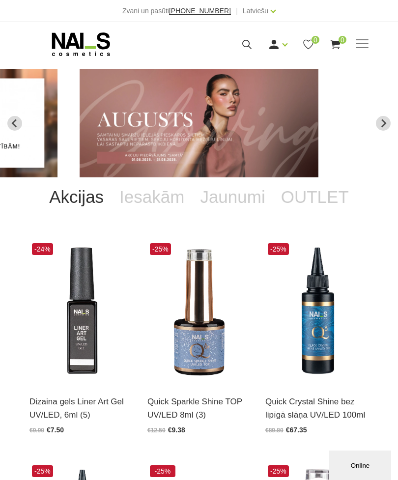
click at [264, 60] on link "Ienākt" at bounding box center [256, 61] width 74 height 20
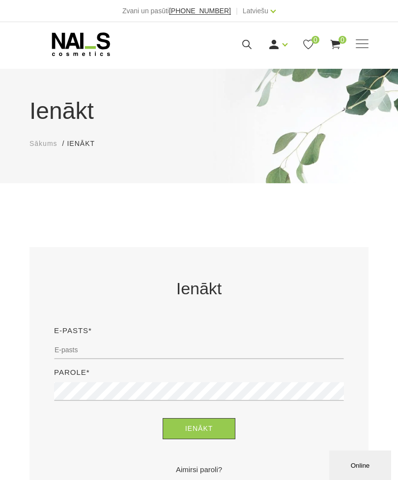
click at [253, 43] on icon at bounding box center [247, 44] width 12 height 12
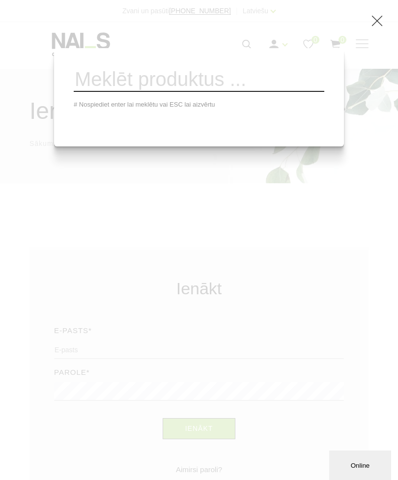
click at [369, 26] on div "# Nospiediet enter lai meklētu vai ESC lai aizvērtu" at bounding box center [199, 240] width 398 height 480
click at [380, 21] on use at bounding box center [377, 21] width 11 height 11
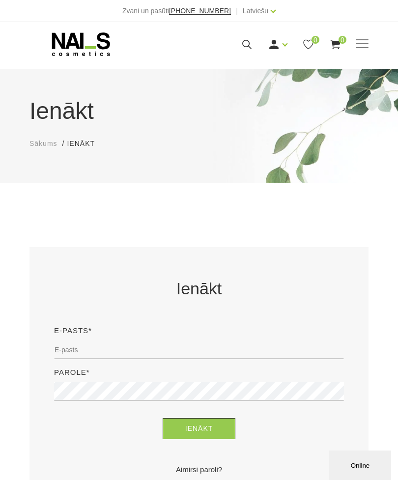
click at [360, 44] on span at bounding box center [362, 44] width 13 height 10
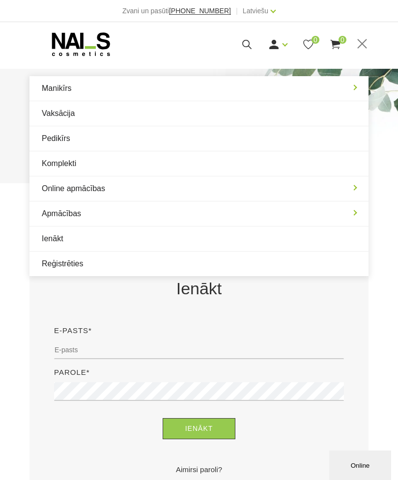
click at [338, 91] on link "Manikīrs" at bounding box center [199, 88] width 339 height 25
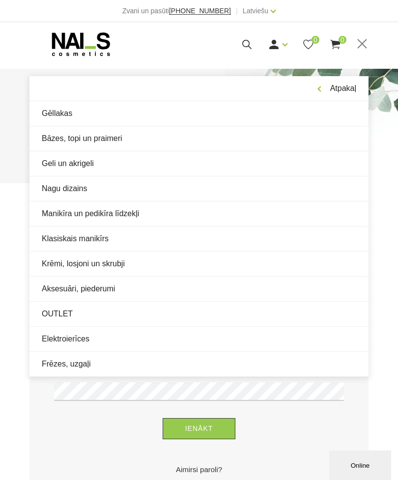
click at [110, 366] on link "Frēzes, uzgaļi" at bounding box center [199, 364] width 339 height 25
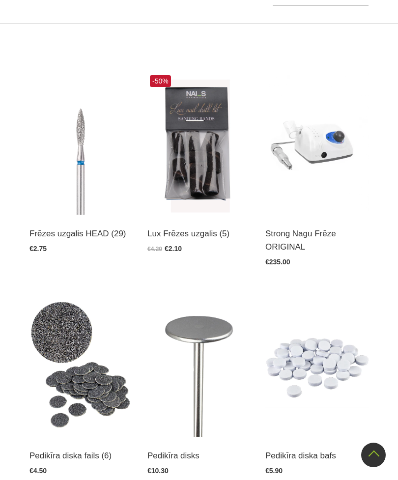
scroll to position [232, 0]
click at [83, 178] on img at bounding box center [81, 144] width 103 height 142
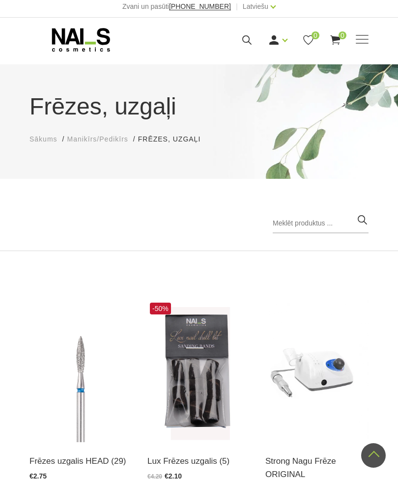
scroll to position [0, 0]
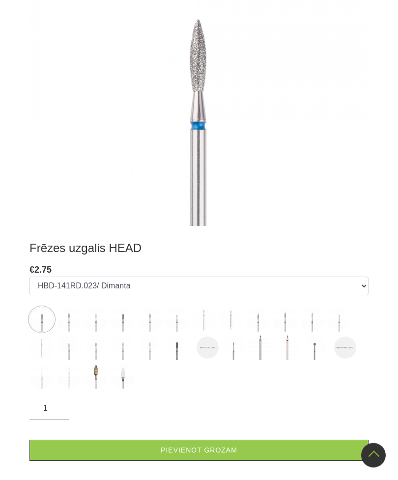
scroll to position [258, 0]
click at [124, 381] on img at bounding box center [123, 376] width 25 height 25
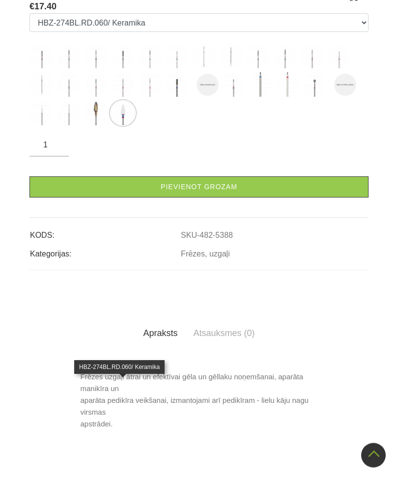
scroll to position [244, 0]
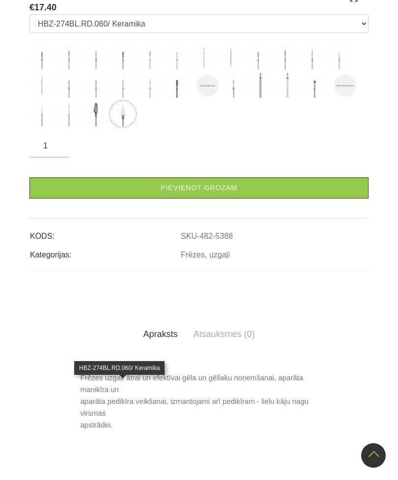
click at [70, 69] on img at bounding box center [69, 57] width 25 height 25
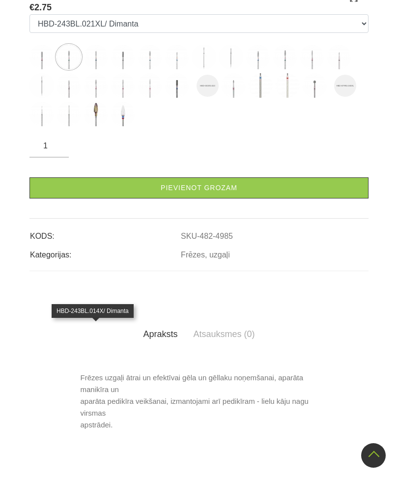
click at [99, 69] on img at bounding box center [96, 57] width 25 height 25
click at [126, 69] on img at bounding box center [123, 57] width 25 height 25
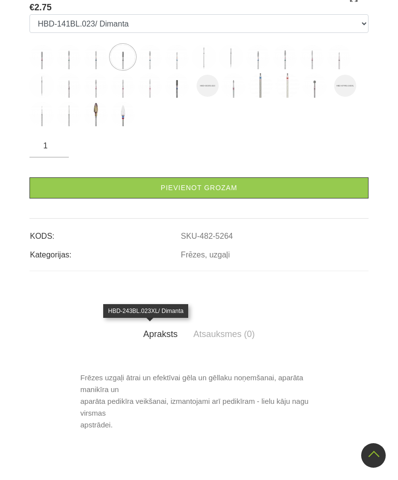
click at [154, 69] on img at bounding box center [150, 57] width 25 height 25
click at [180, 69] on img at bounding box center [177, 57] width 25 height 25
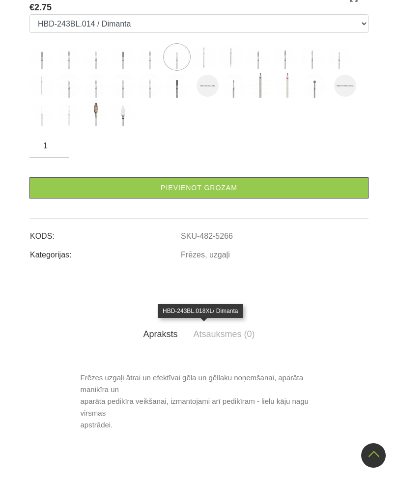
click at [207, 69] on img at bounding box center [204, 57] width 25 height 25
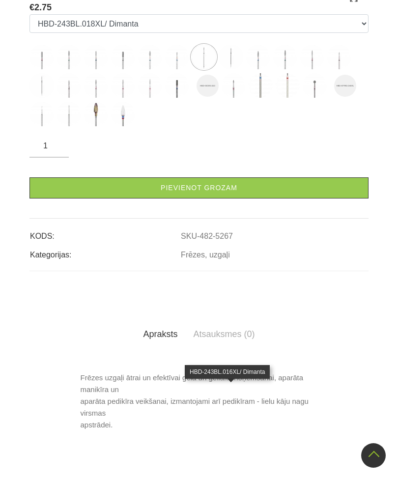
click at [233, 69] on img at bounding box center [231, 57] width 25 height 25
click at [261, 69] on img at bounding box center [258, 57] width 25 height 25
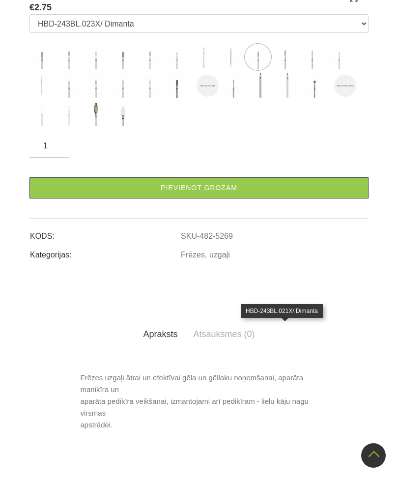
click at [289, 69] on img at bounding box center [285, 57] width 25 height 25
click at [313, 69] on img at bounding box center [312, 57] width 25 height 25
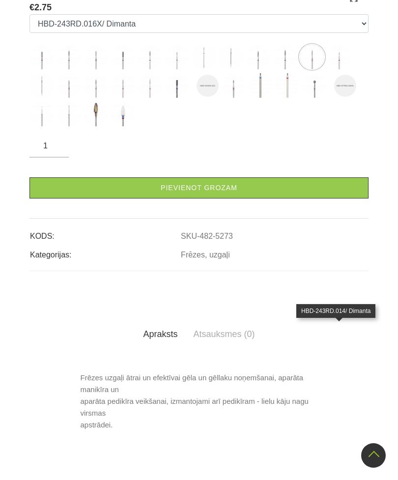
click at [342, 69] on img at bounding box center [339, 57] width 25 height 25
click at [41, 98] on img at bounding box center [42, 85] width 25 height 25
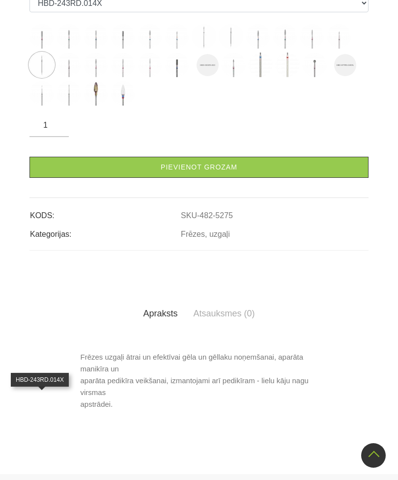
scroll to position [268, 0]
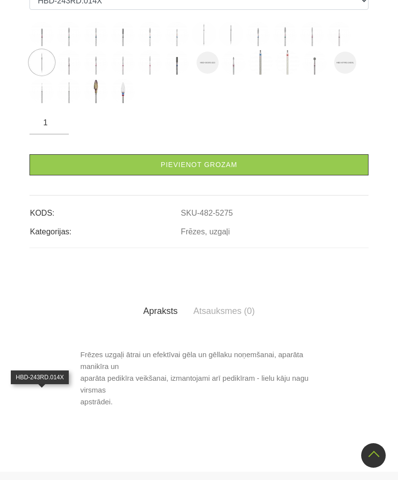
click at [69, 75] on img at bounding box center [69, 62] width 25 height 25
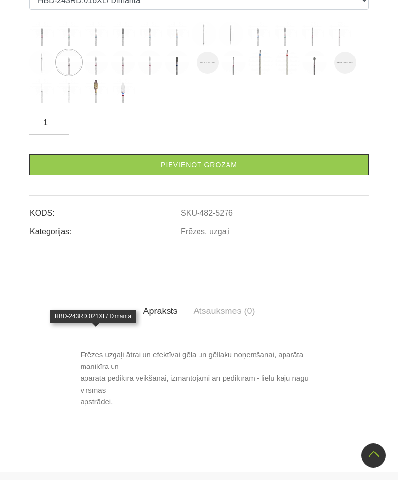
click at [101, 75] on img at bounding box center [96, 62] width 25 height 25
click at [71, 75] on img at bounding box center [69, 62] width 25 height 25
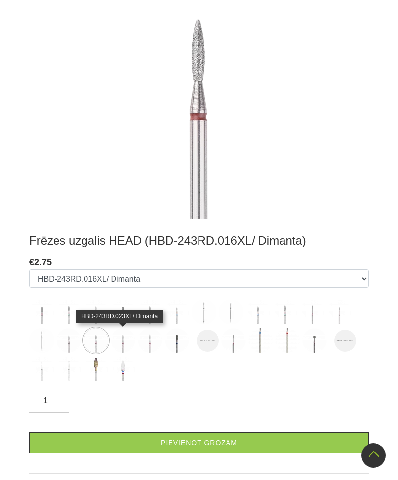
click at [126, 342] on img at bounding box center [123, 340] width 25 height 25
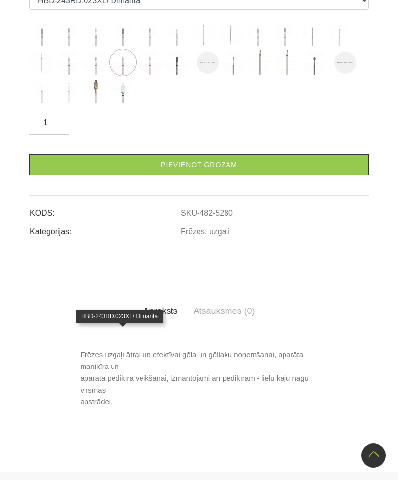
click at [149, 75] on img at bounding box center [150, 62] width 25 height 25
click at [180, 75] on img at bounding box center [177, 62] width 25 height 25
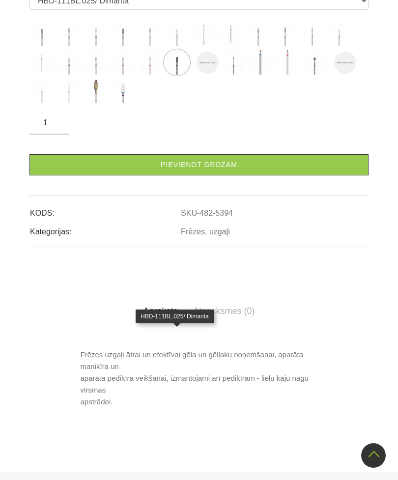
click at [210, 74] on img at bounding box center [208, 63] width 22 height 22
click at [234, 75] on img at bounding box center [233, 62] width 25 height 25
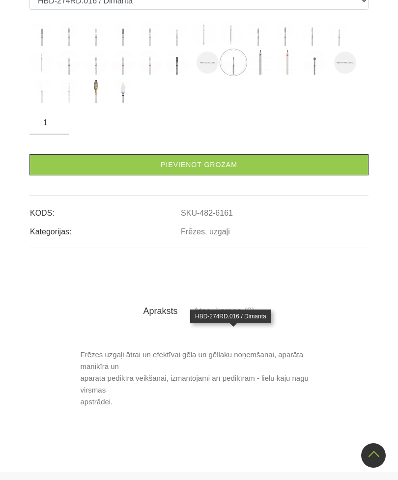
click at [261, 75] on img at bounding box center [260, 62] width 25 height 25
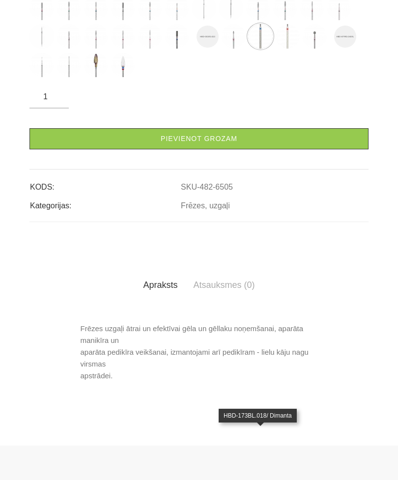
scroll to position [317, 0]
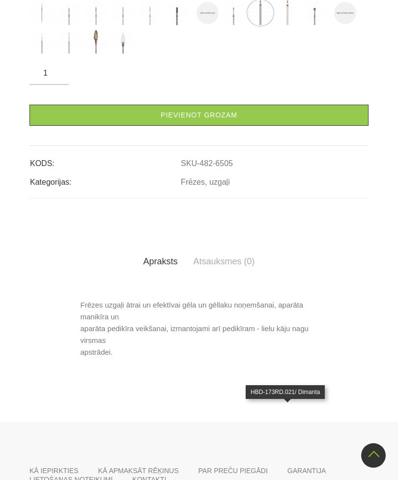
click at [287, 25] on img at bounding box center [287, 12] width 25 height 25
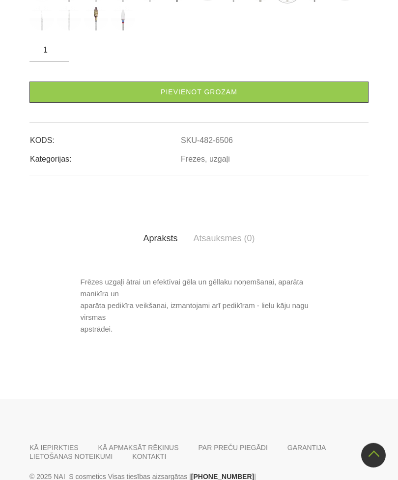
scroll to position [340, 0]
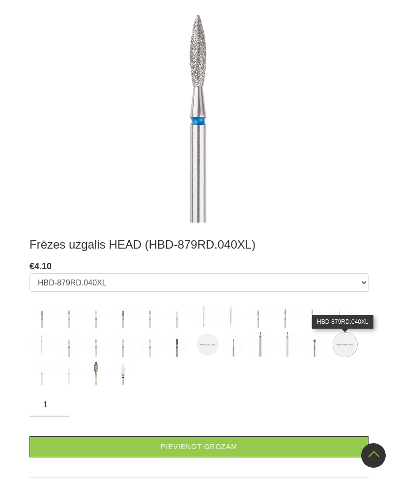
scroll to position [265, 0]
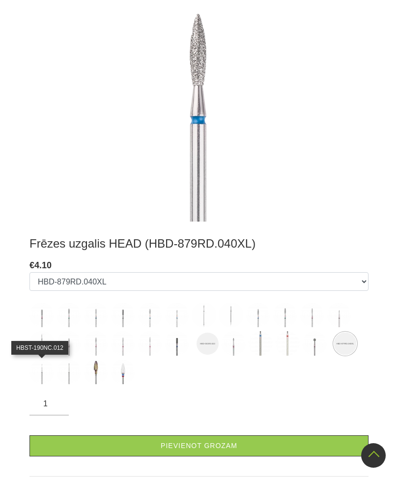
click at [41, 371] on img at bounding box center [42, 372] width 25 height 25
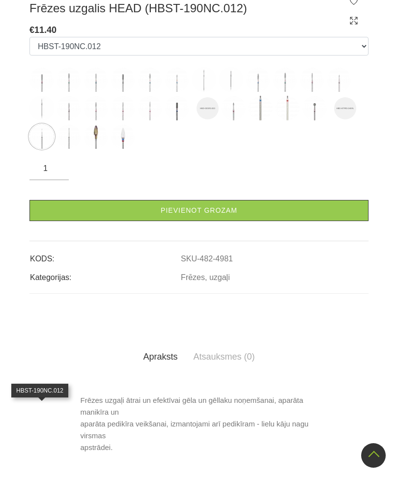
scroll to position [222, 0]
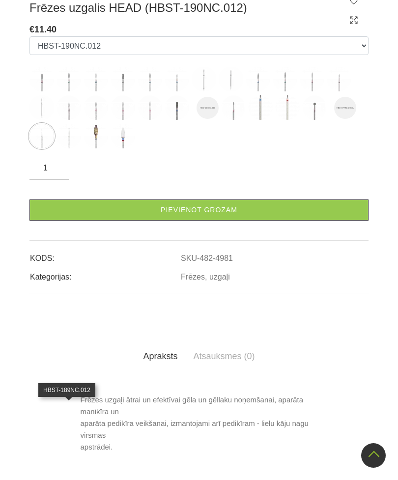
click at [71, 149] on img at bounding box center [69, 136] width 25 height 25
click at [98, 149] on img at bounding box center [96, 136] width 25 height 25
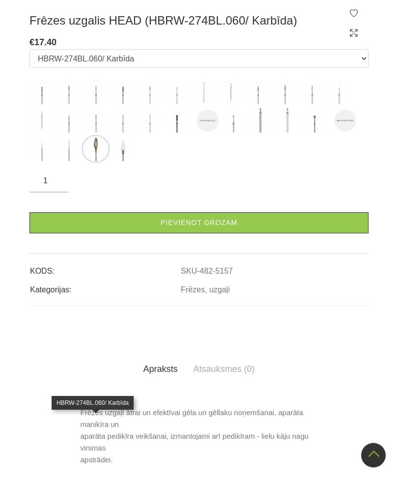
scroll to position [210, 0]
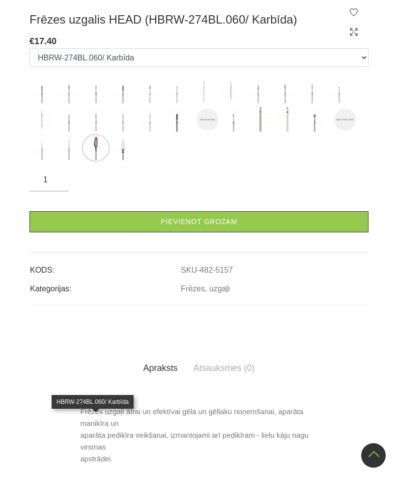
click at [123, 160] on img at bounding box center [123, 148] width 25 height 25
select select "5388"
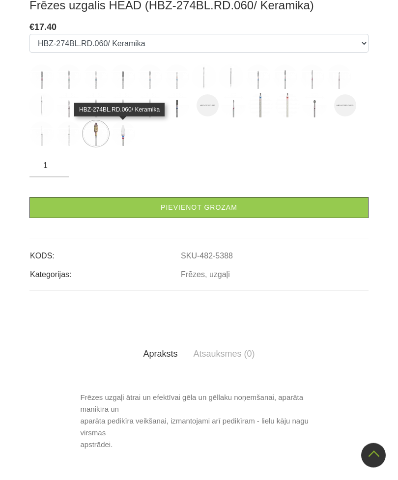
scroll to position [504, 0]
